Goal: Information Seeking & Learning: Learn about a topic

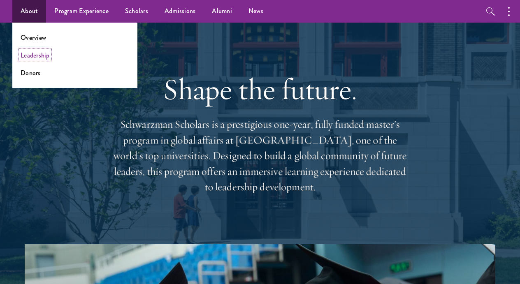
click at [41, 51] on link "Leadership" at bounding box center [35, 55] width 29 height 9
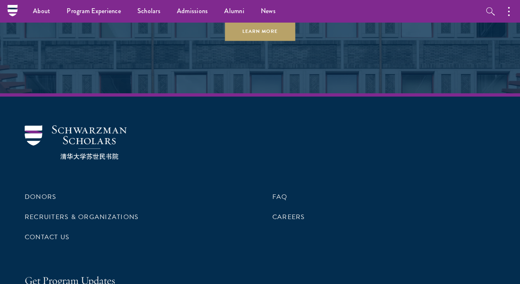
scroll to position [2817, 0]
